Goal: Communication & Community: Answer question/provide support

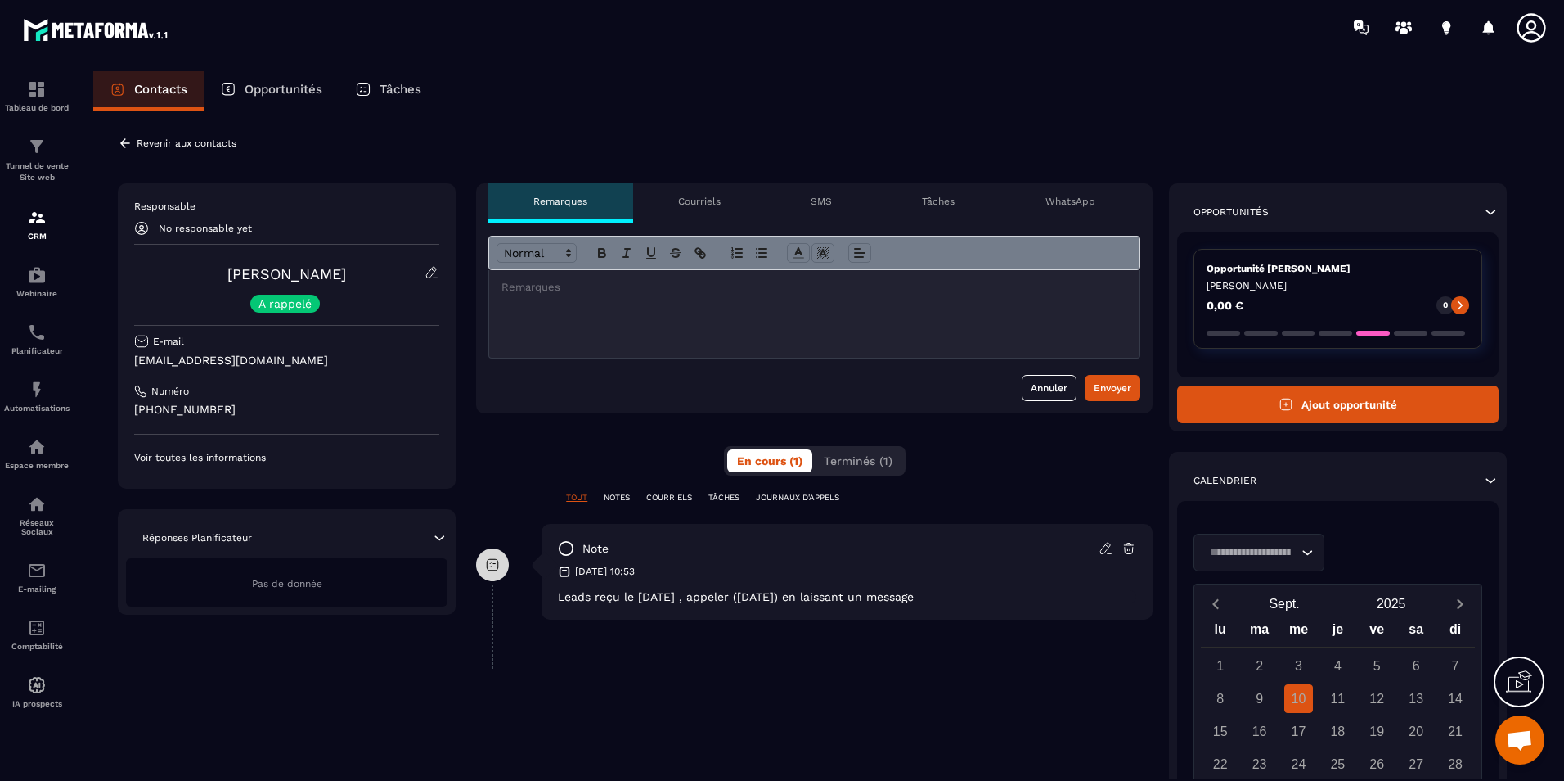
scroll to position [3103, 0]
click at [823, 317] on div at bounding box center [814, 314] width 651 height 88
click at [270, 296] on div "A rappelé" at bounding box center [285, 304] width 70 height 18
click at [281, 314] on div "Responsable No responsable yet [PERSON_NAME] A rappelé E-mail [EMAIL_ADDRESS][D…" at bounding box center [286, 332] width 305 height 264
click at [425, 277] on icon at bounding box center [432, 272] width 15 height 15
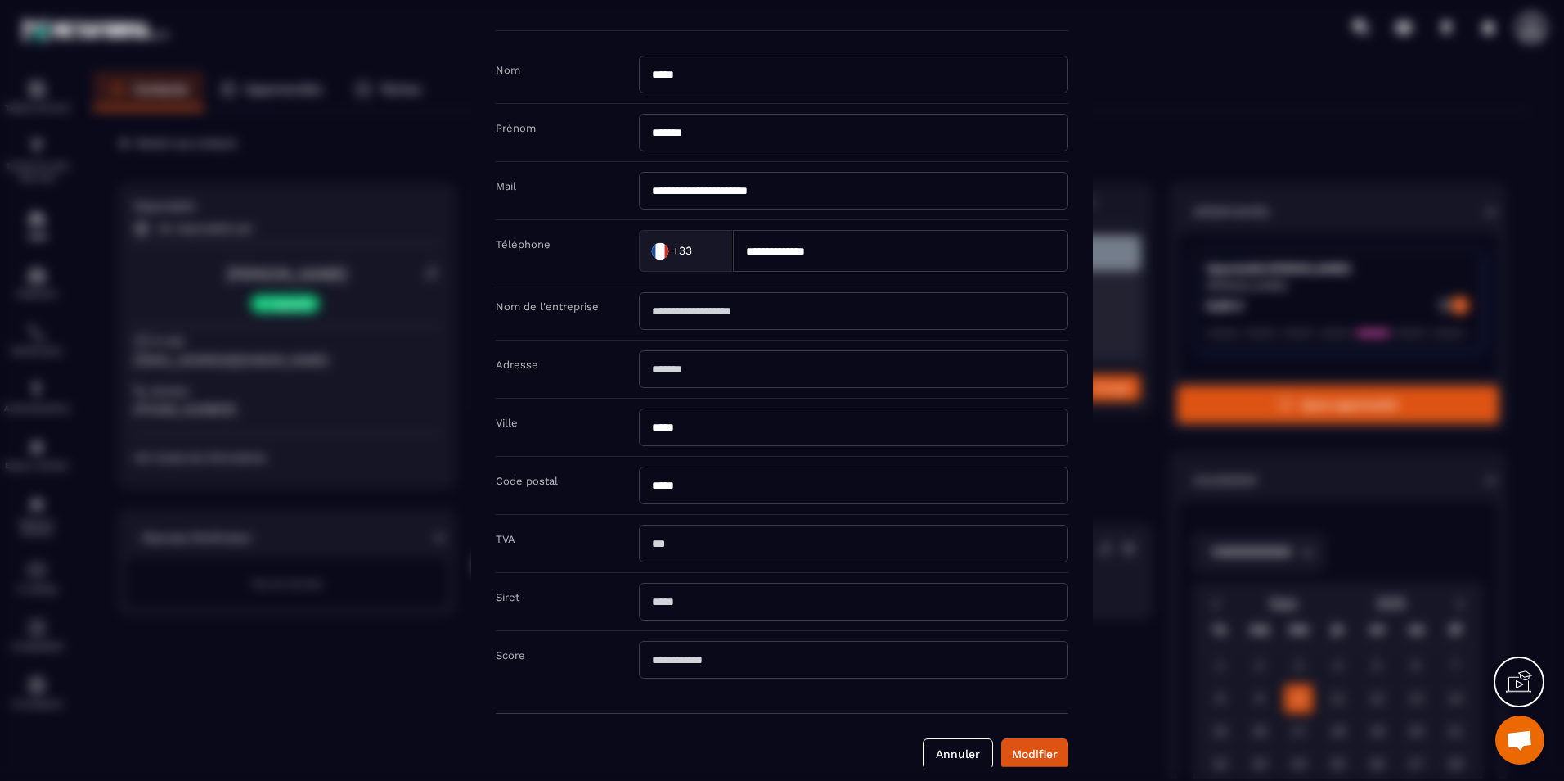
scroll to position [75, 0]
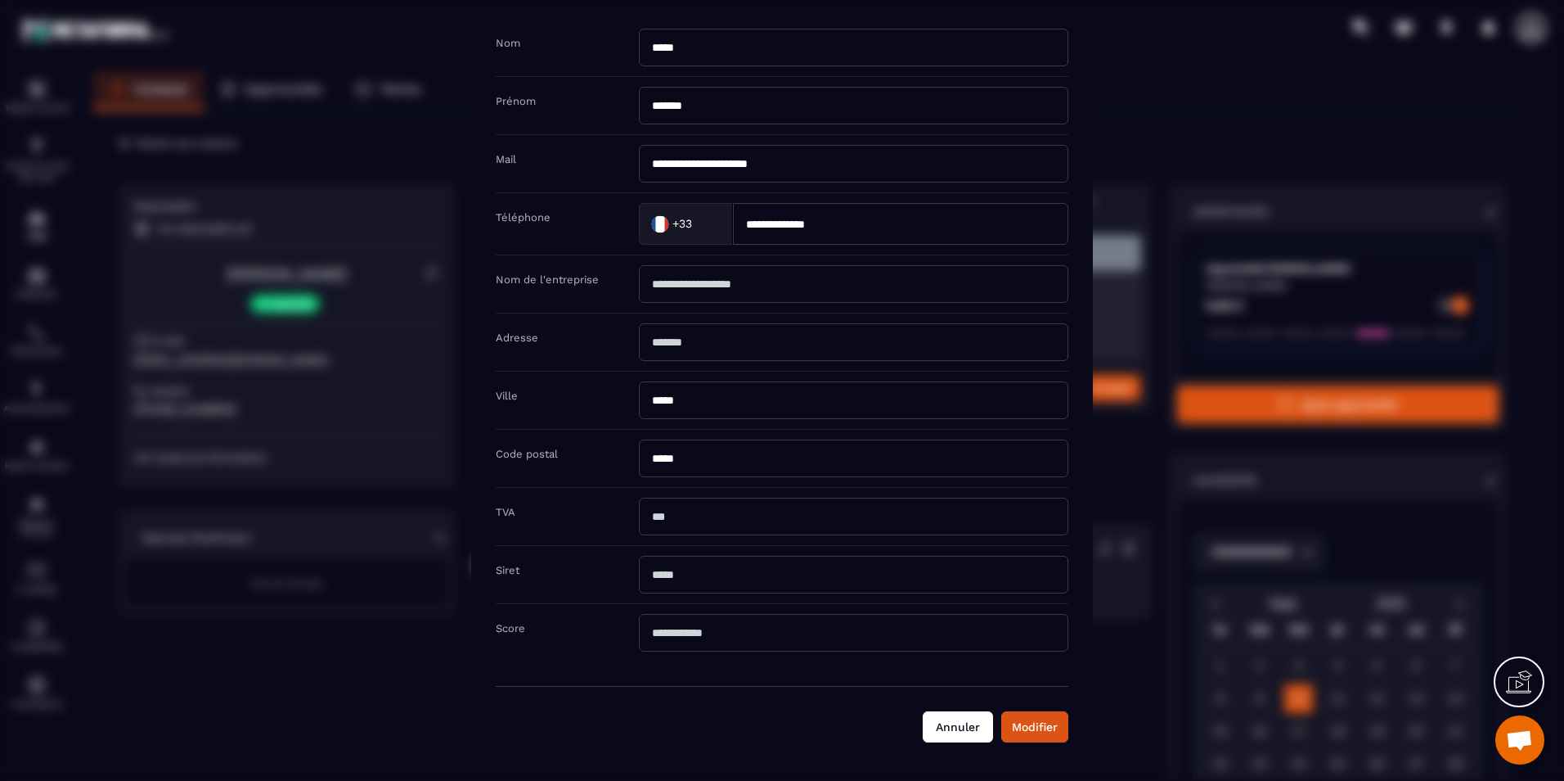
click at [944, 724] on button "Annuler" at bounding box center [958, 726] width 70 height 31
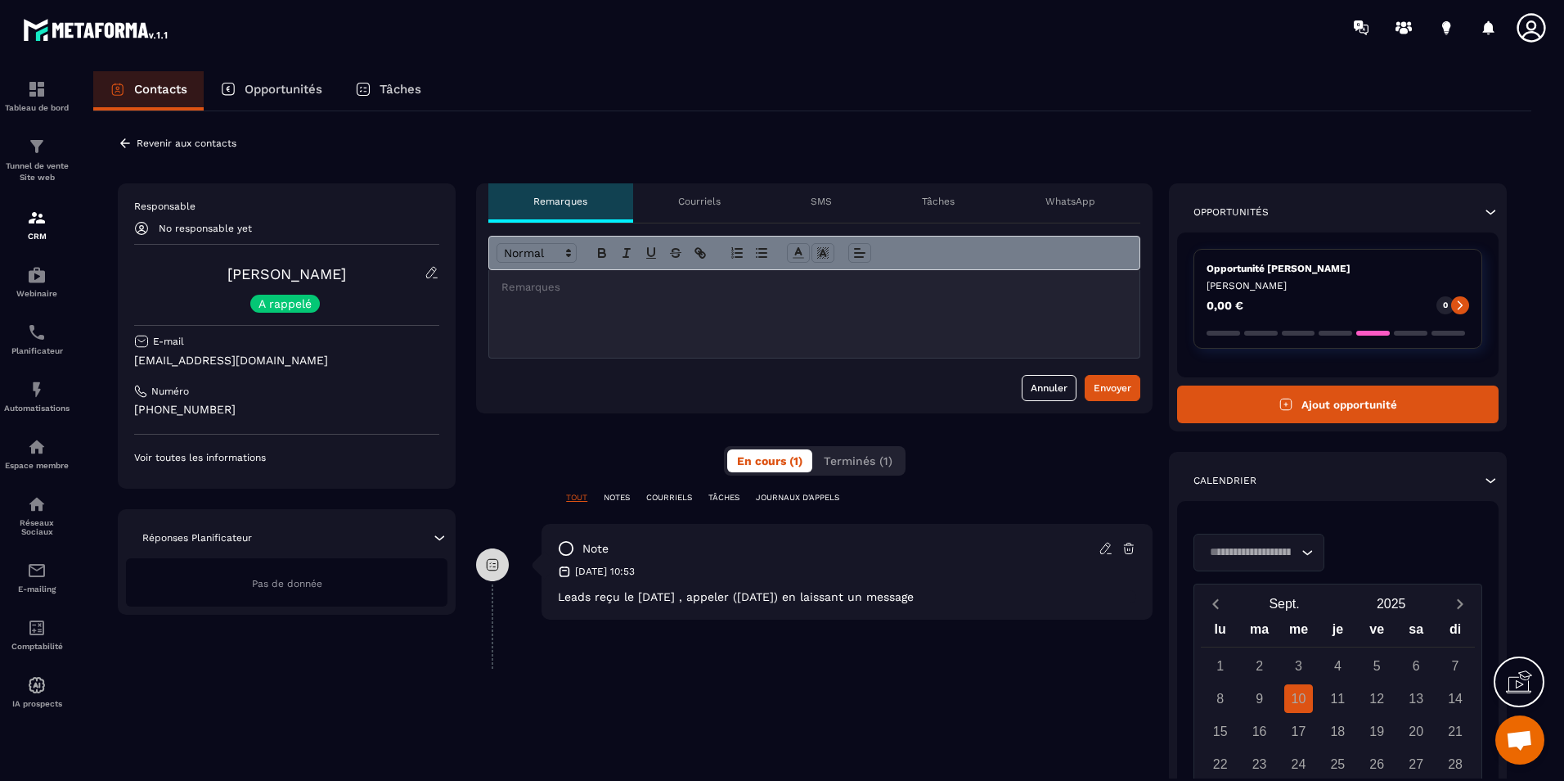
click at [653, 321] on div at bounding box center [814, 314] width 651 height 88
click at [716, 304] on div at bounding box center [814, 314] width 651 height 88
click at [604, 288] on p "**********" at bounding box center [815, 287] width 626 height 15
click at [1038, 303] on div "**********" at bounding box center [814, 314] width 651 height 88
click at [1117, 386] on div "Envoyer" at bounding box center [1113, 388] width 38 height 16
